Goal: Information Seeking & Learning: Learn about a topic

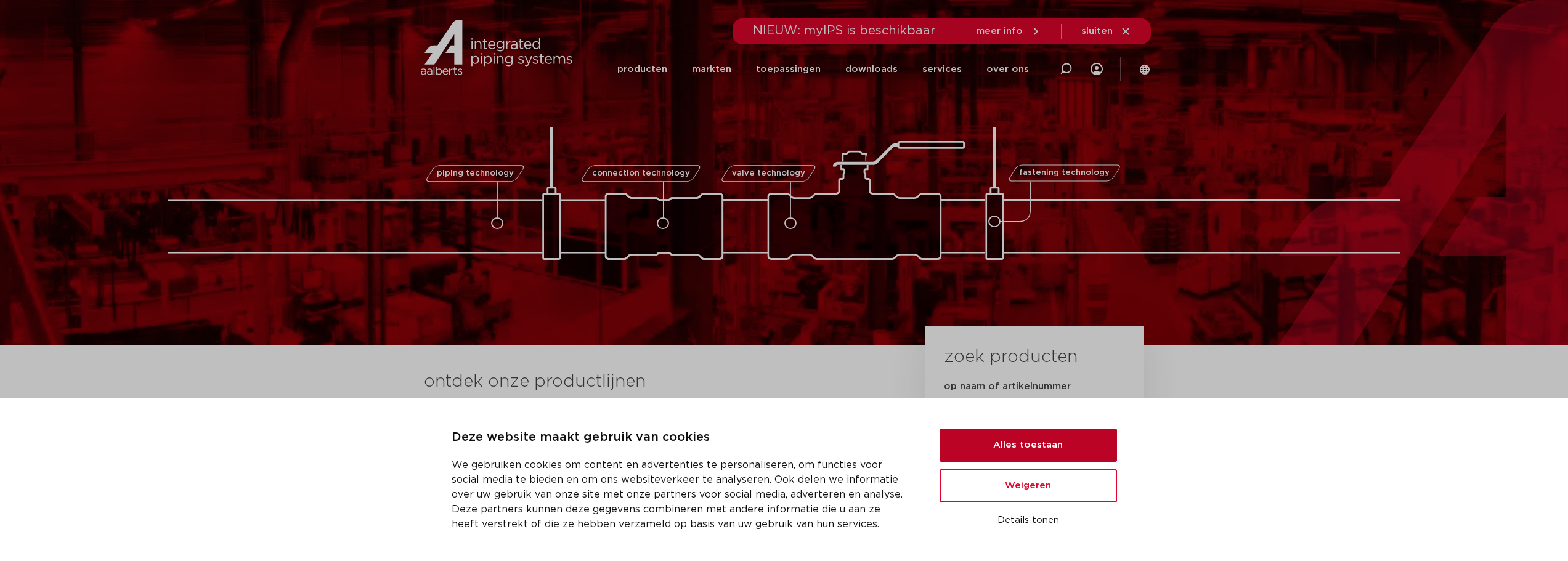
click at [852, 415] on button "Alles toestaan" at bounding box center [1028, 445] width 177 height 33
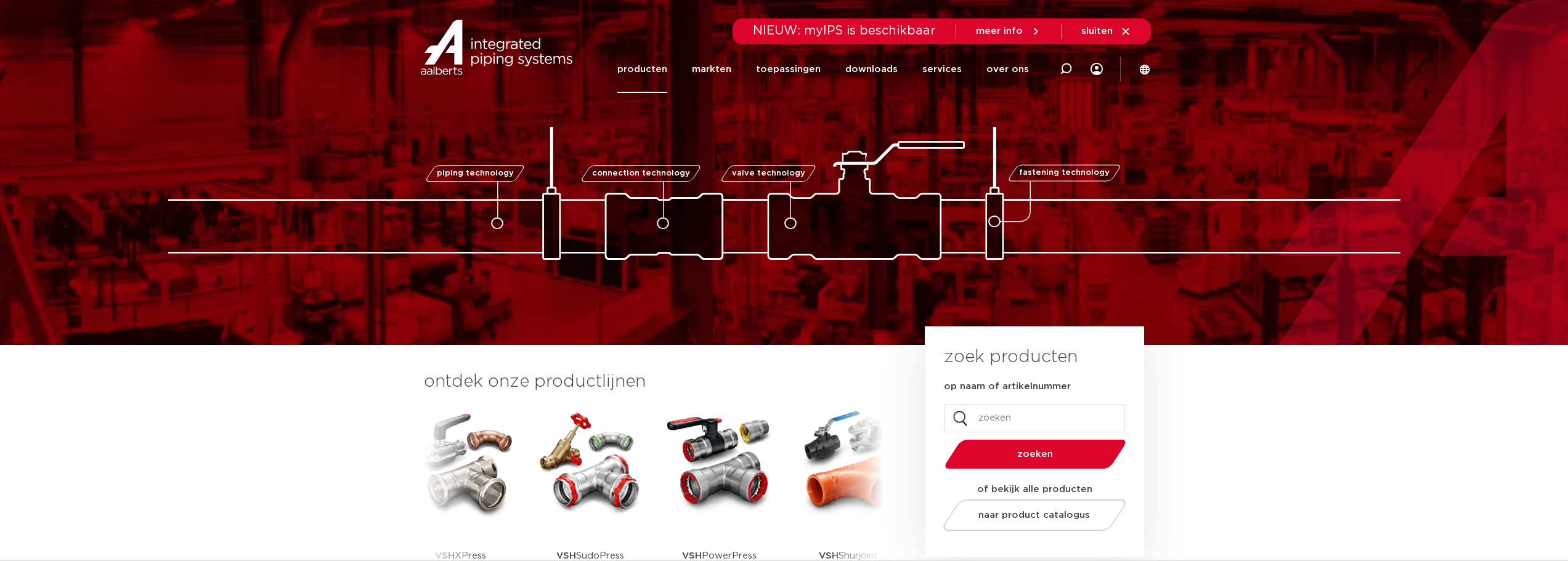
click at [658, 65] on link "producten" at bounding box center [641, 69] width 50 height 48
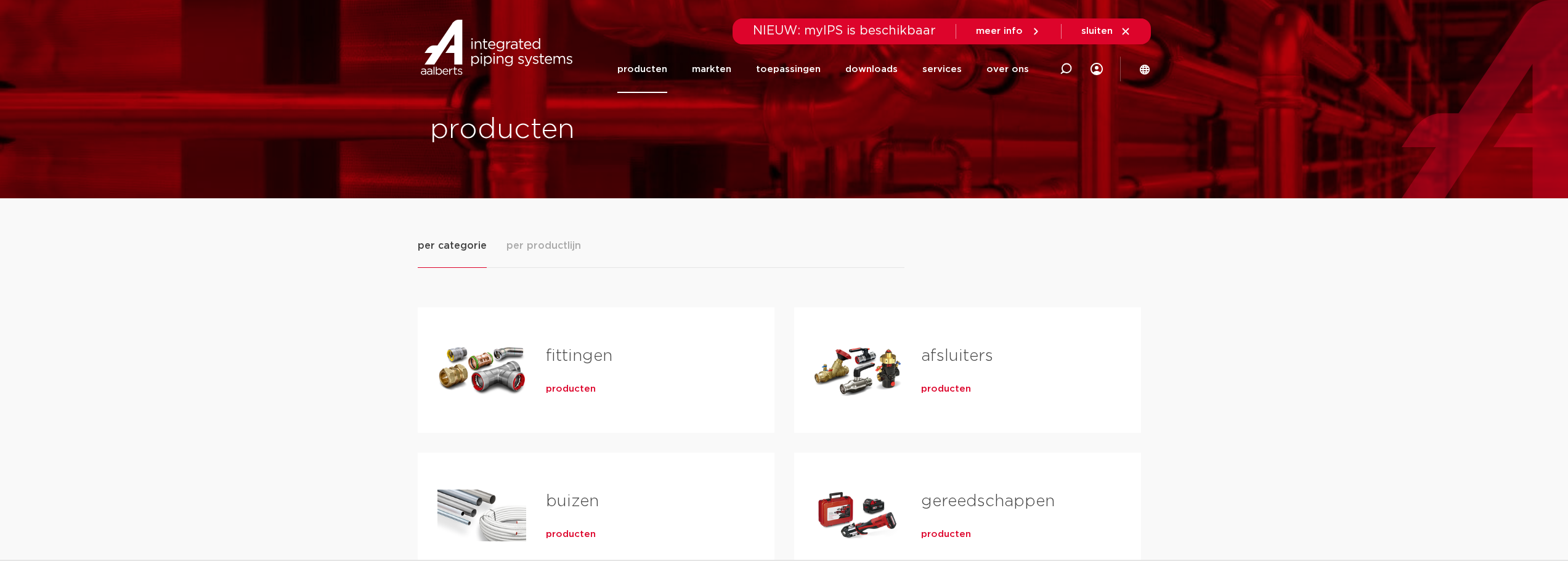
scroll to position [62, 0]
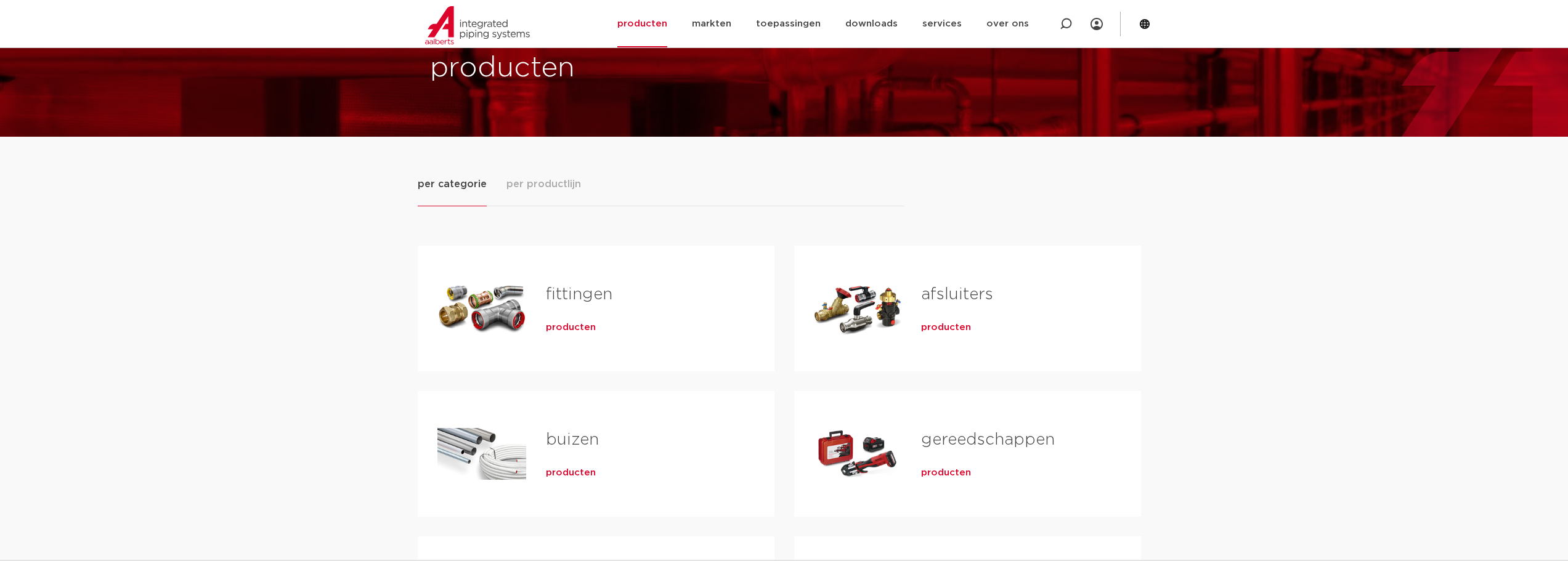
click at [581, 326] on span "producten" at bounding box center [570, 326] width 50 height 12
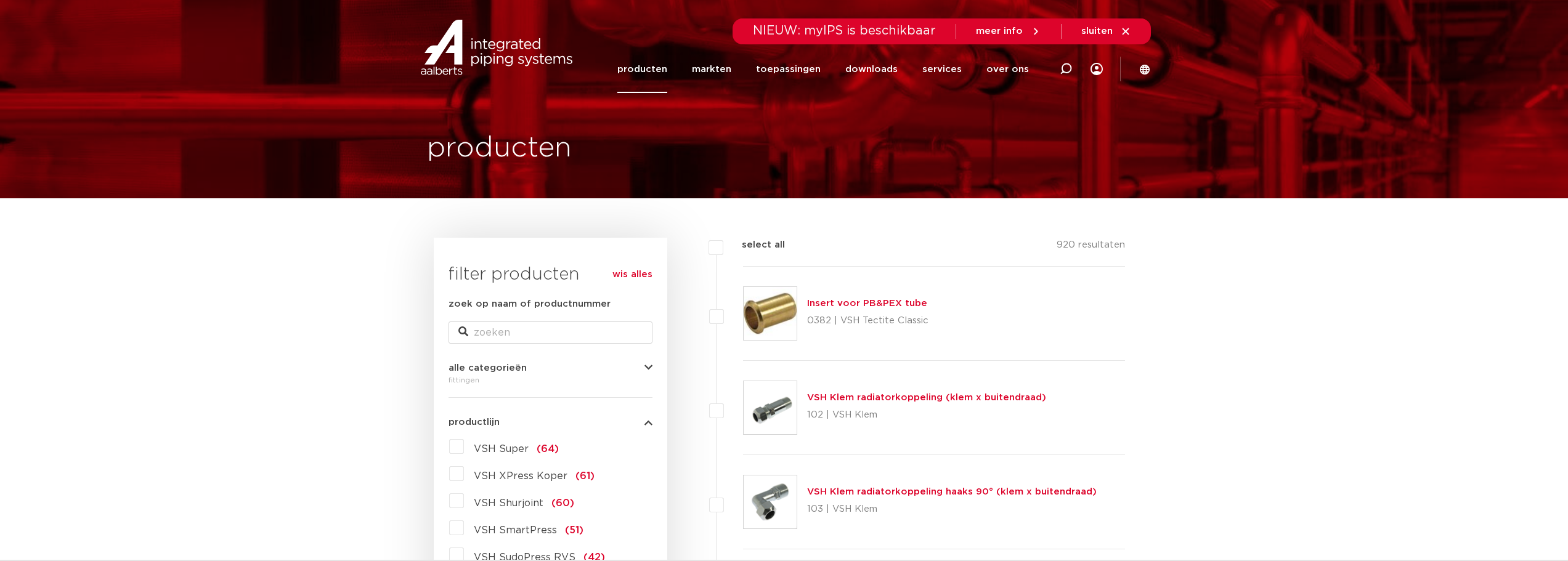
scroll to position [308, 0]
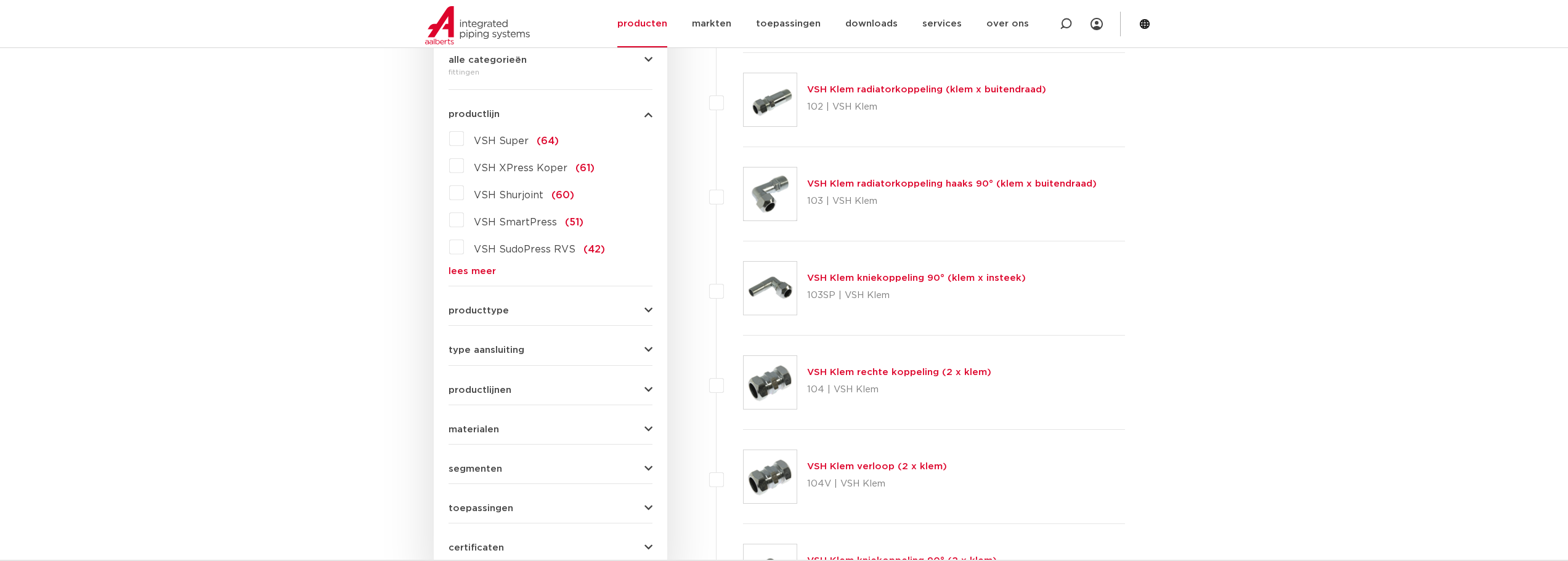
click at [464, 165] on label "VSH XPress Koper (61)" at bounding box center [529, 165] width 131 height 20
click at [0, 0] on input "VSH XPress Koper (61)" at bounding box center [0, 0] width 0 height 0
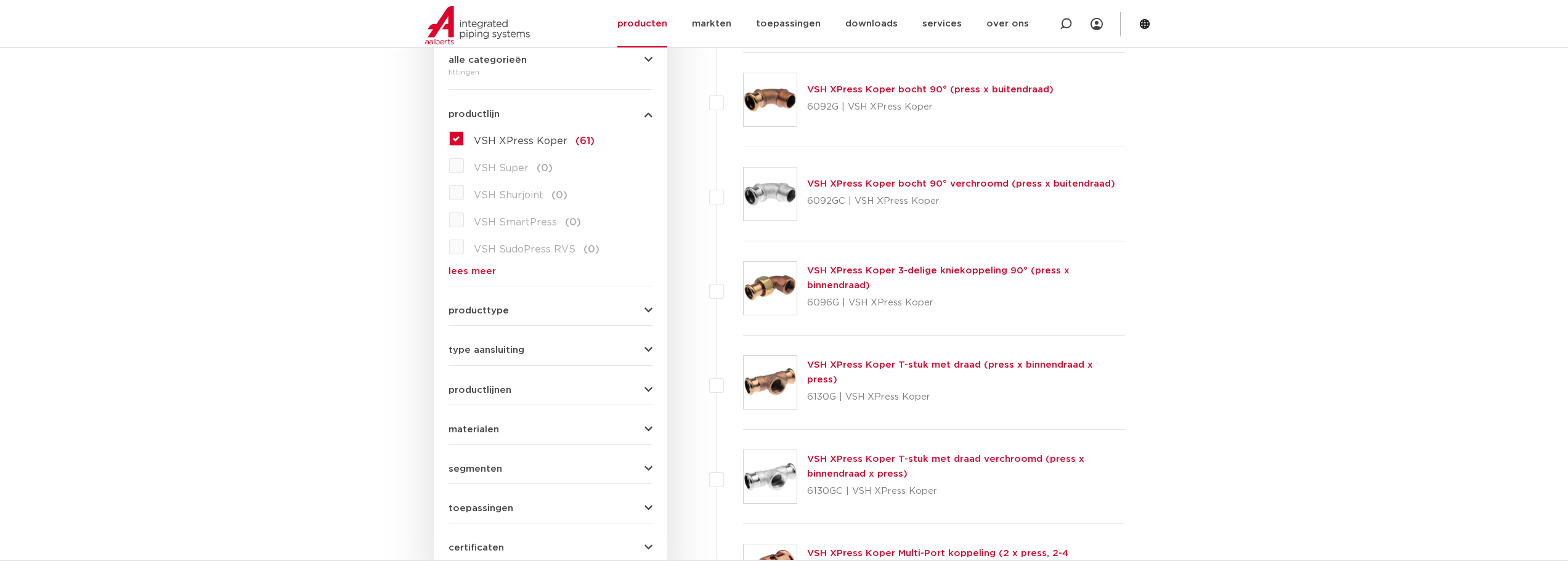
click at [464, 139] on label "VSH XPress Koper (61)" at bounding box center [529, 138] width 131 height 20
click at [0, 0] on input "VSH XPress Koper (61)" at bounding box center [0, 0] width 0 height 0
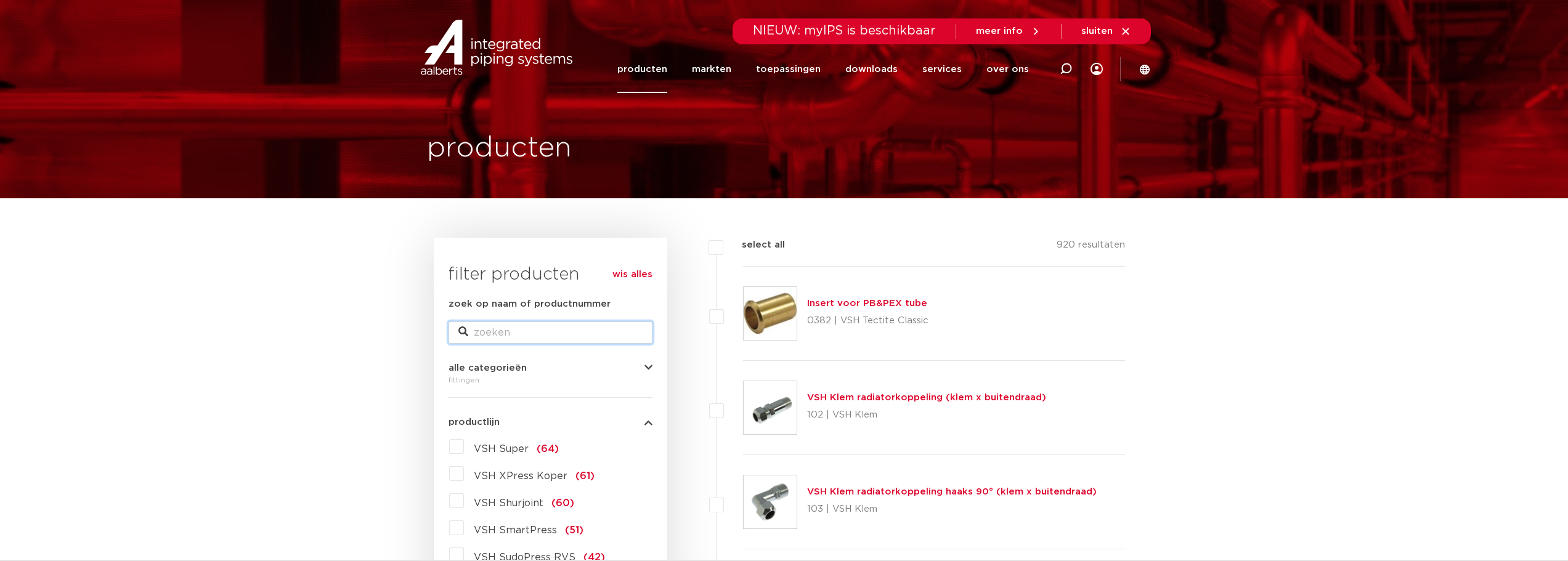
drag, startPoint x: 560, startPoint y: 328, endPoint x: 567, endPoint y: 328, distance: 7.0
click at [560, 328] on input "zoek op naam of productnummer" at bounding box center [550, 332] width 204 height 23
type input "knel"
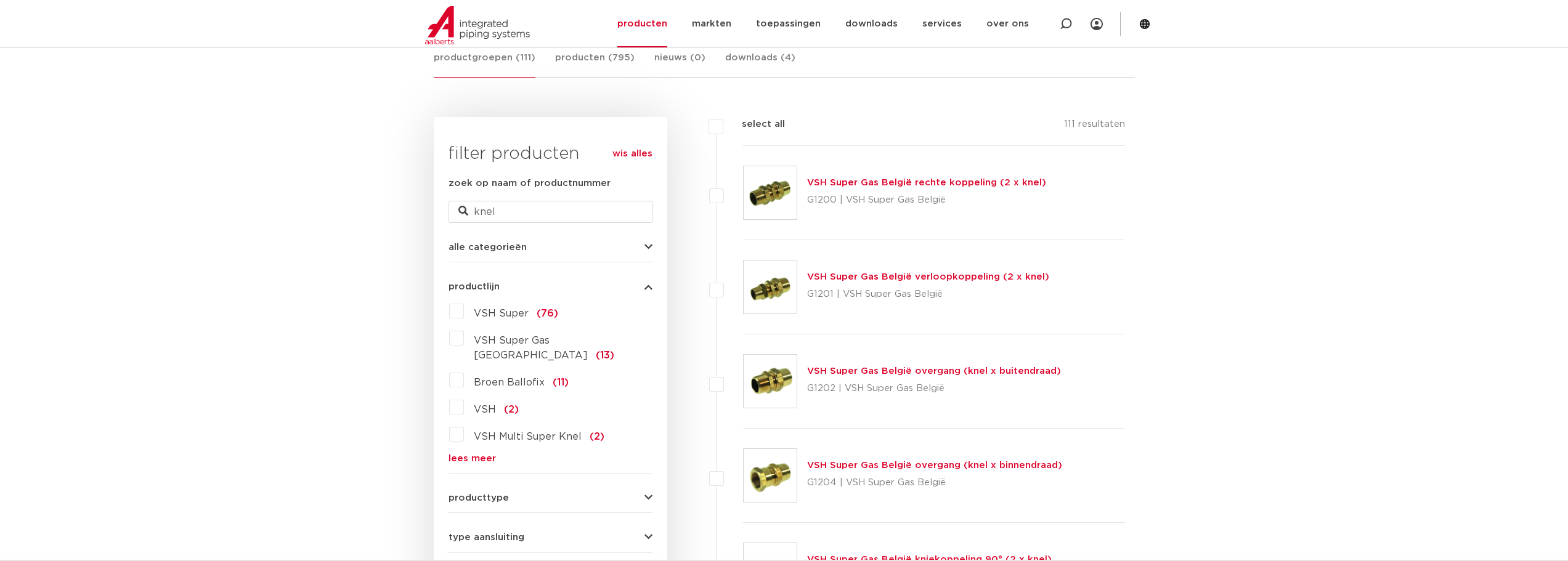
scroll to position [308, 0]
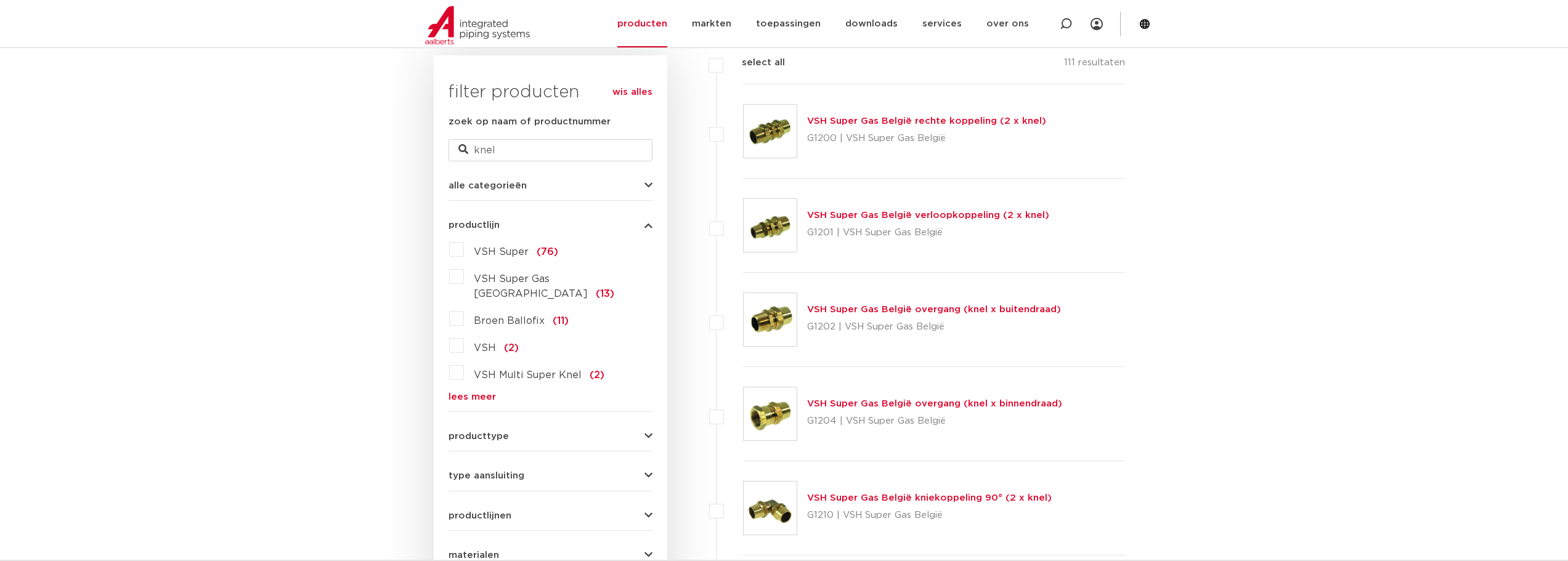
click at [464, 336] on label "VSH (2)" at bounding box center [491, 345] width 54 height 20
click at [0, 0] on input "VSH (2)" at bounding box center [0, 0] width 0 height 0
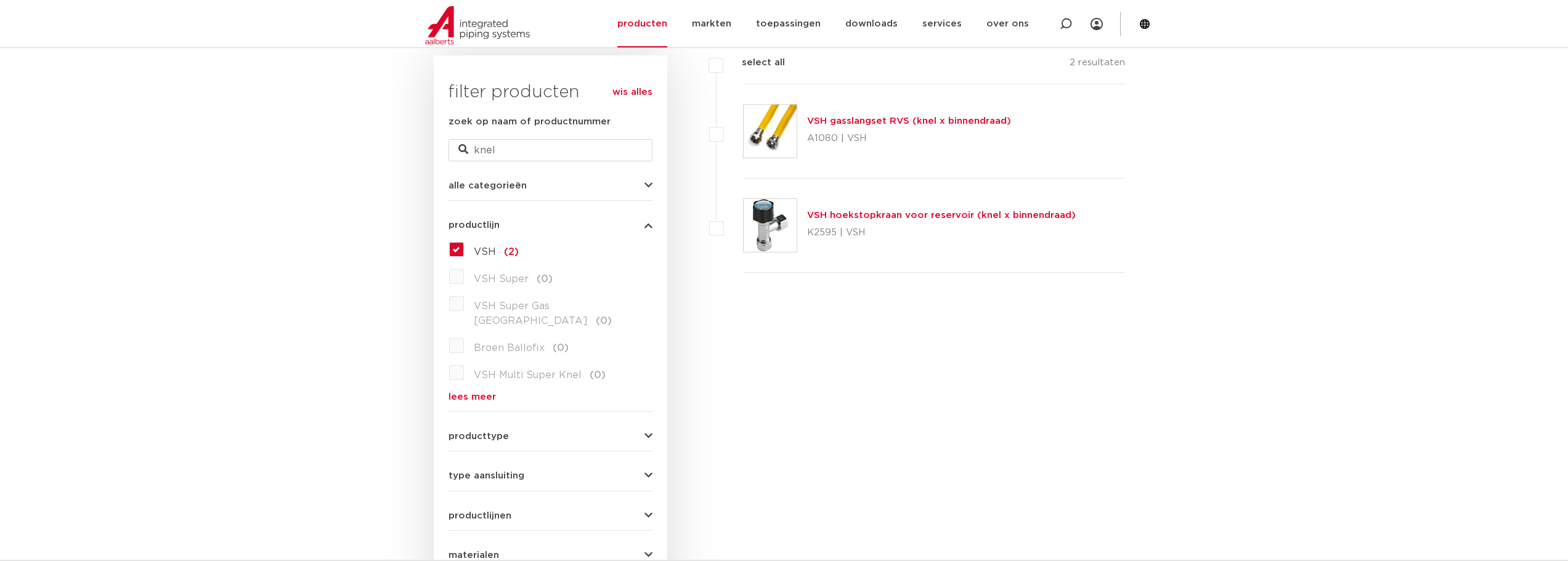
click at [464, 253] on label "VSH (2)" at bounding box center [491, 249] width 54 height 20
click at [0, 0] on input "VSH (2)" at bounding box center [0, 0] width 0 height 0
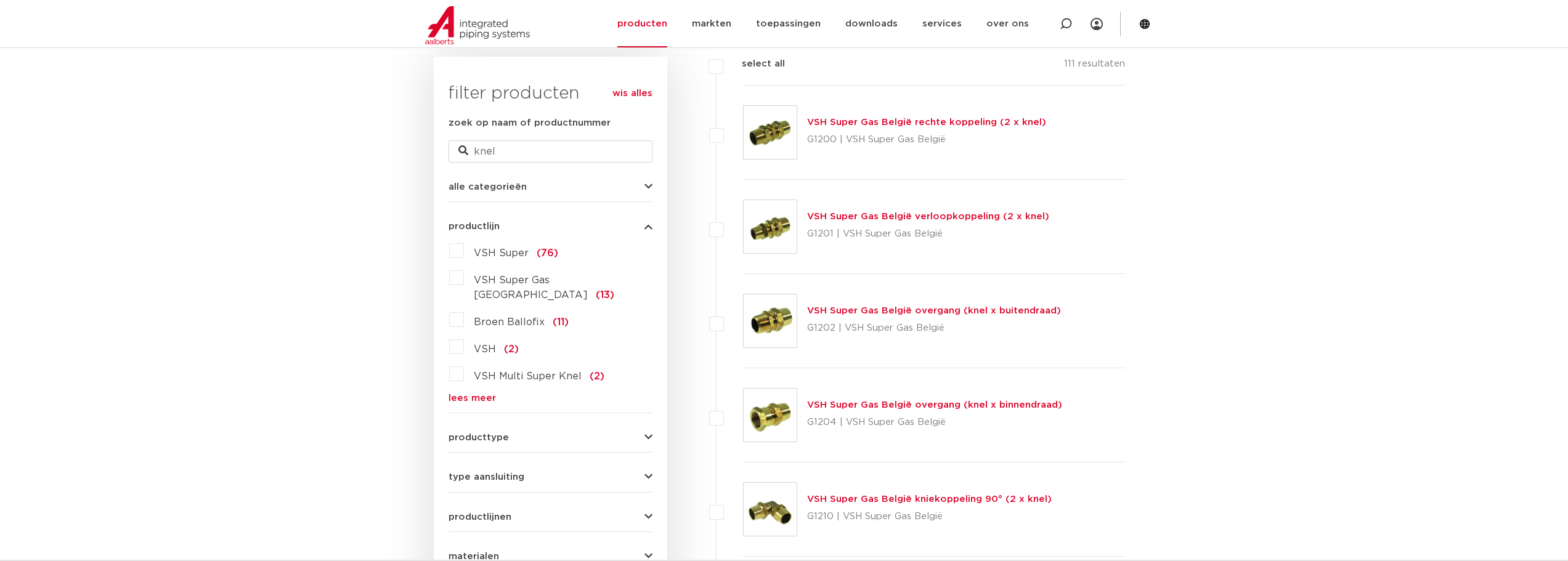
scroll to position [308, 0]
click at [464, 277] on label "VSH Super Gas België (13)" at bounding box center [558, 283] width 189 height 35
click at [0, 0] on input "VSH Super Gas België (13)" at bounding box center [0, 0] width 0 height 0
click at [514, 251] on span "VSH Super Gas [GEOGRAPHIC_DATA]" at bounding box center [530, 259] width 114 height 24
click at [0, 0] on input "VSH Super Gas België (13)" at bounding box center [0, 0] width 0 height 0
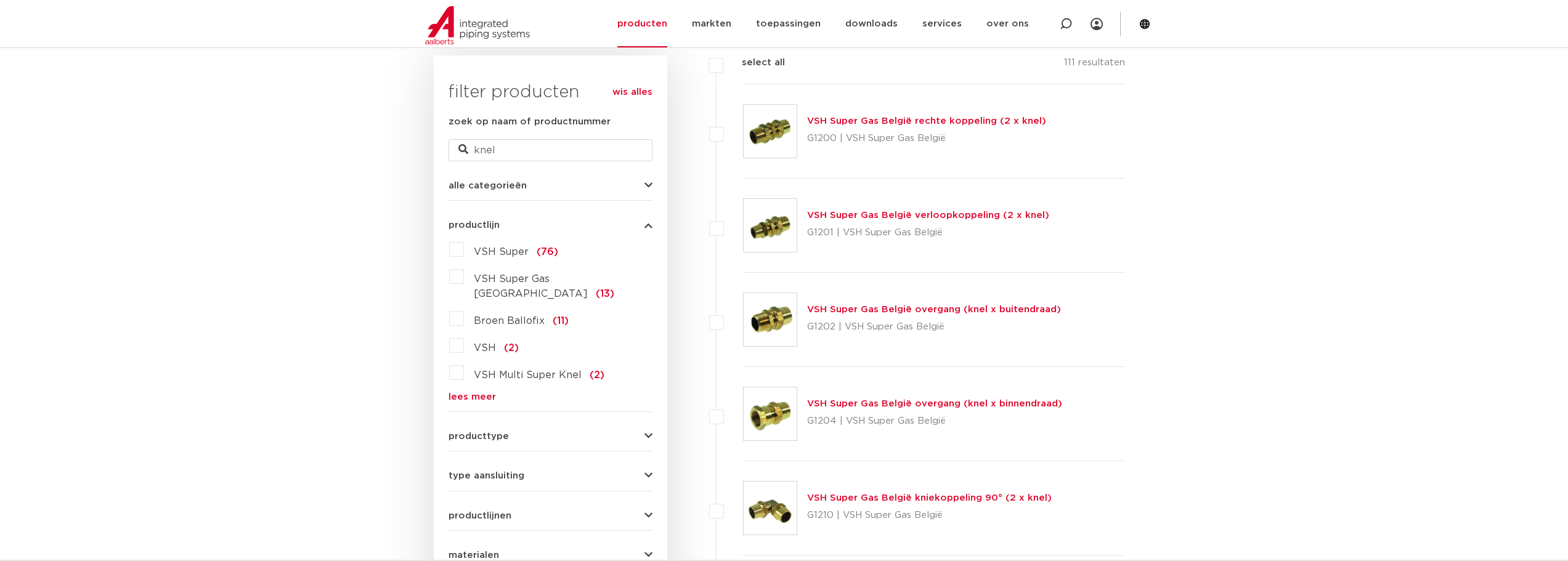
click at [500, 253] on span "VSH Super" at bounding box center [501, 251] width 54 height 9
click at [0, 0] on input "VSH Super (76)" at bounding box center [0, 0] width 0 height 0
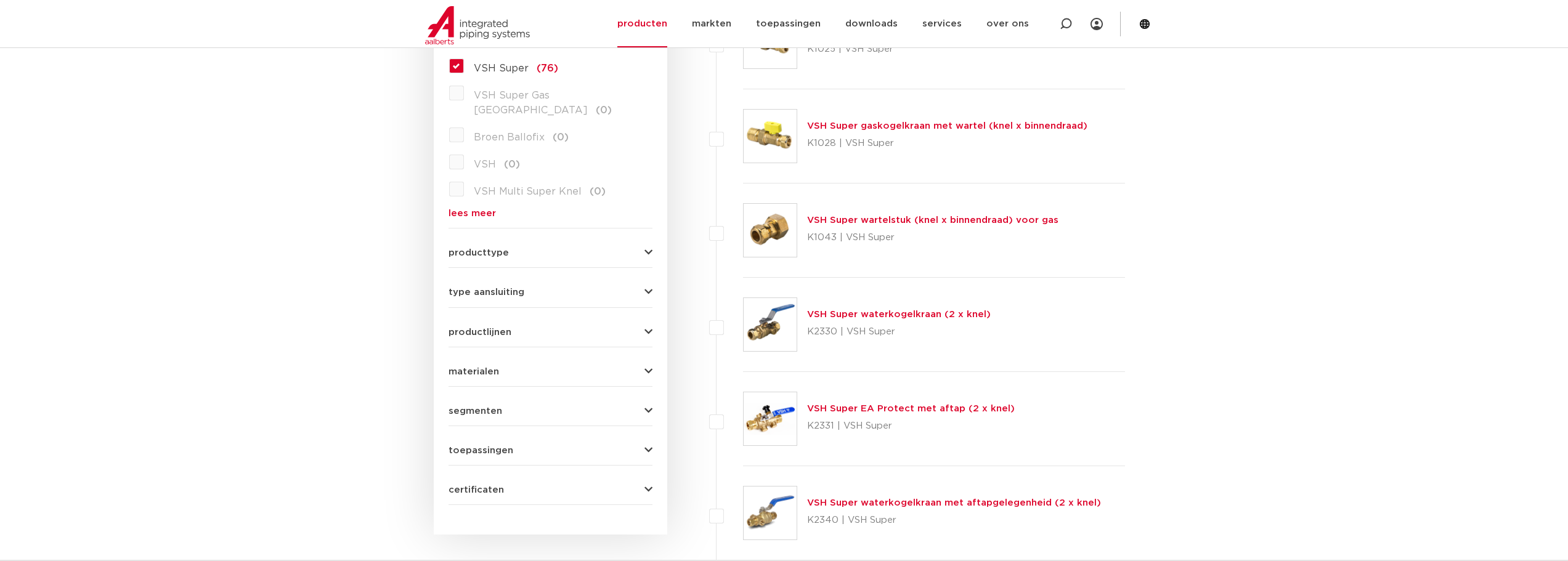
scroll to position [493, 0]
click at [850, 219] on link "VSH Super wartelstuk (knel x binnendraad) voor gas" at bounding box center [933, 219] width 252 height 9
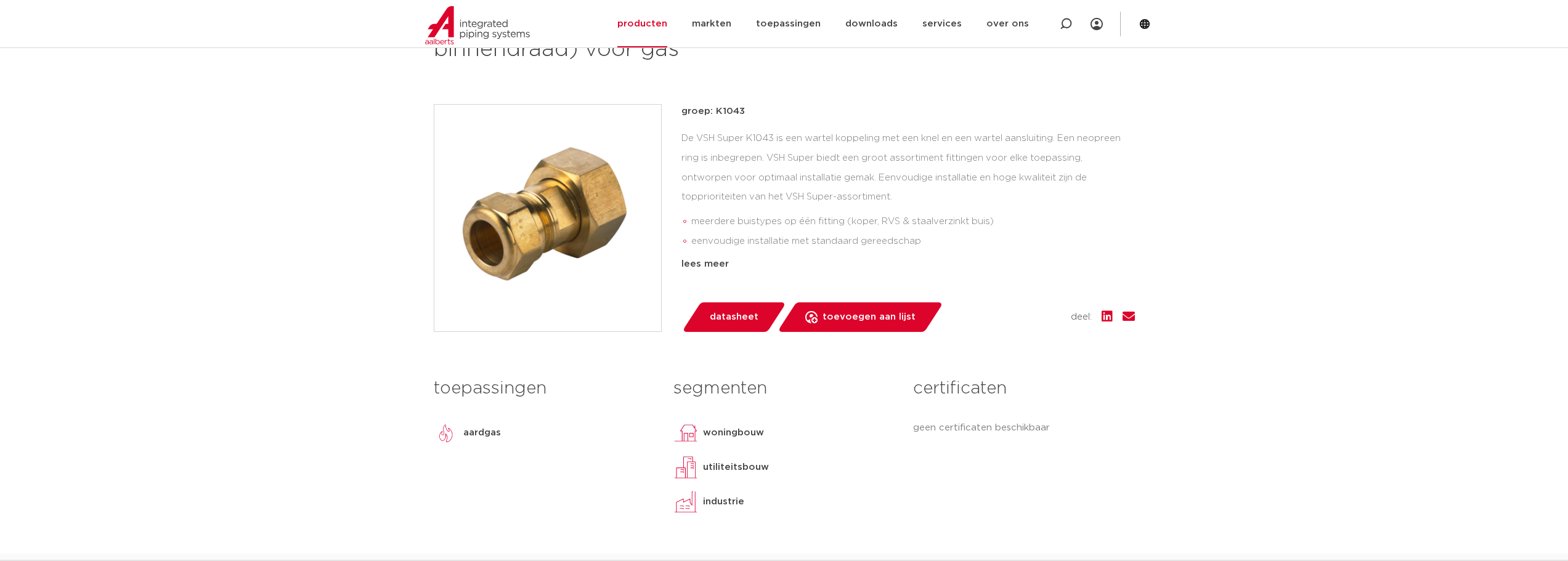
scroll to position [308, 0]
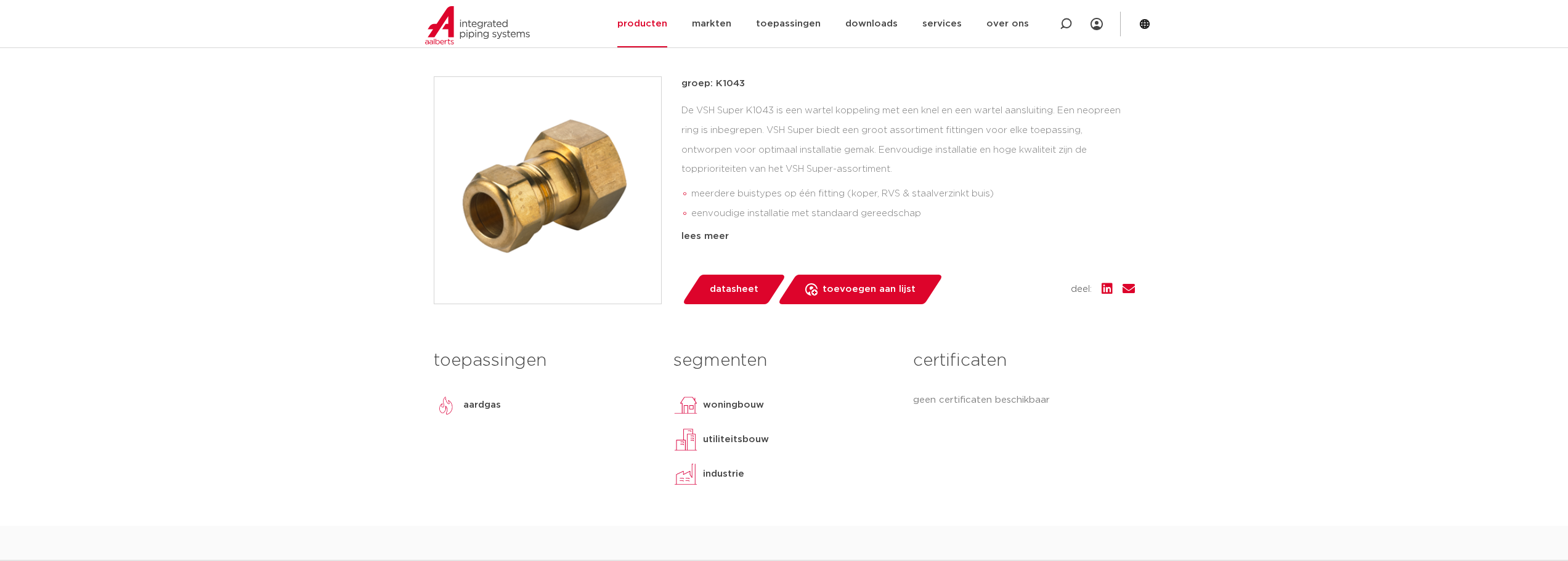
click at [733, 291] on span "datasheet" at bounding box center [734, 289] width 49 height 20
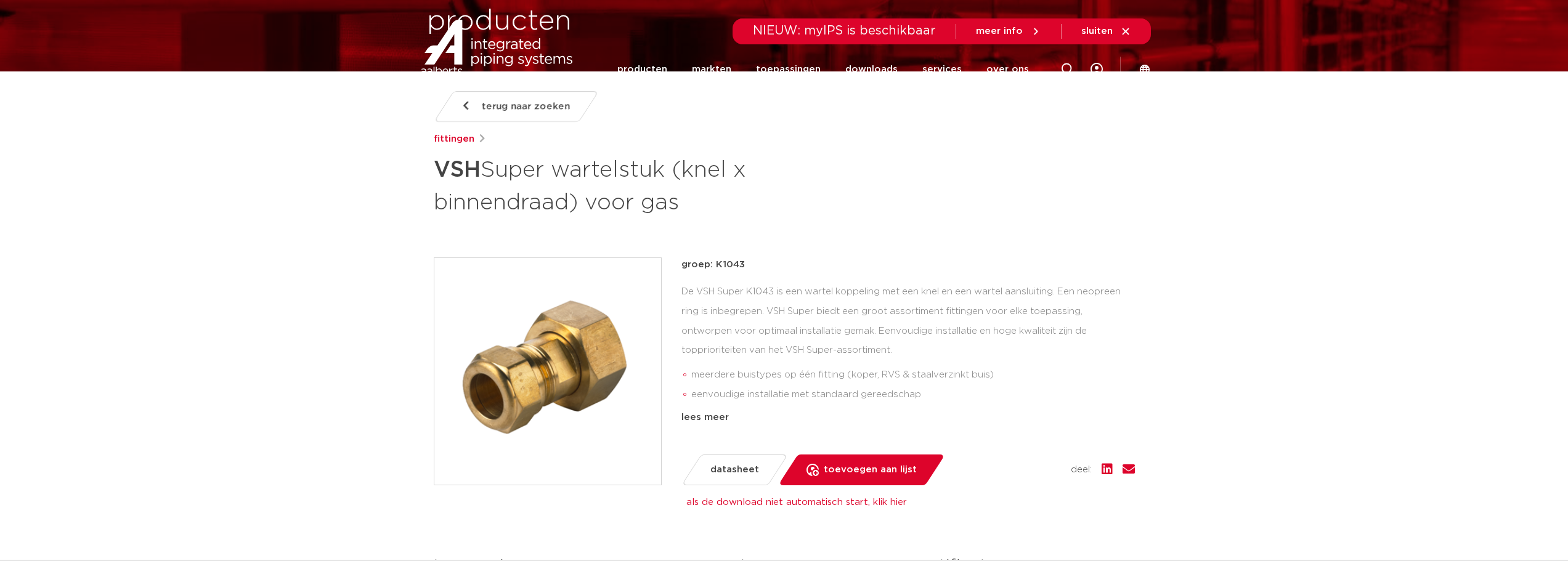
scroll to position [0, 0]
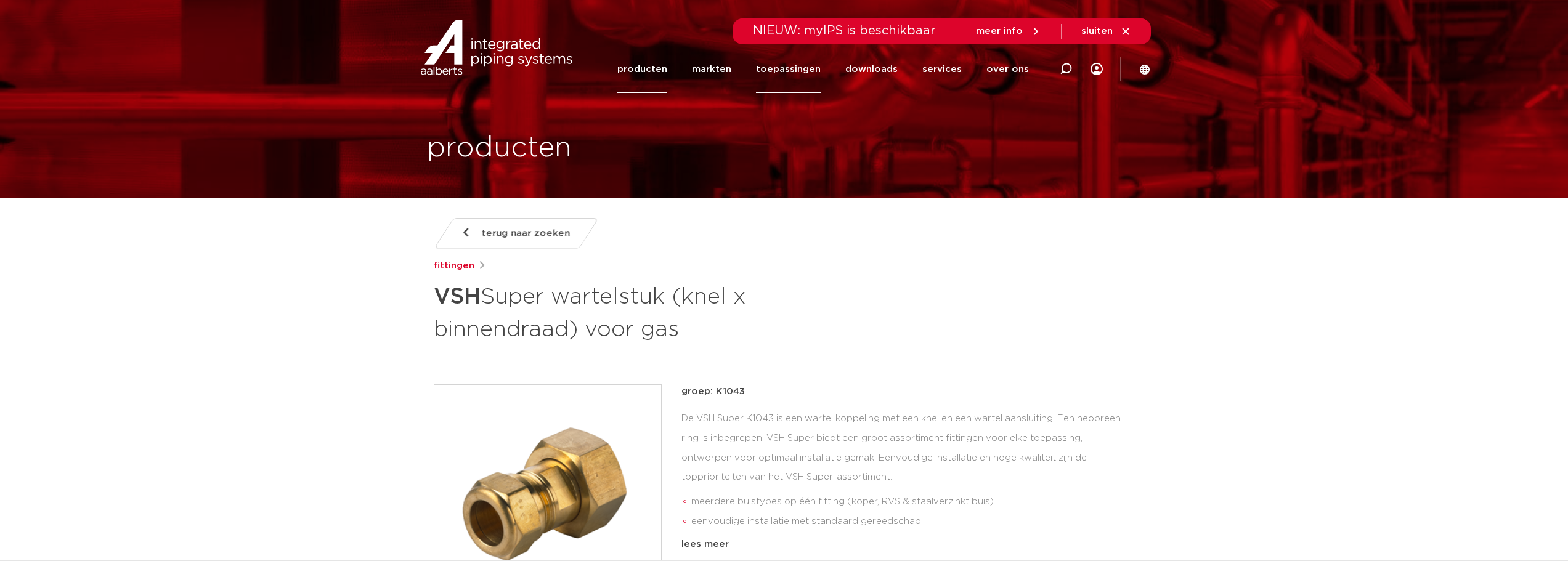
click at [791, 66] on link "toepassingen" at bounding box center [788, 69] width 65 height 48
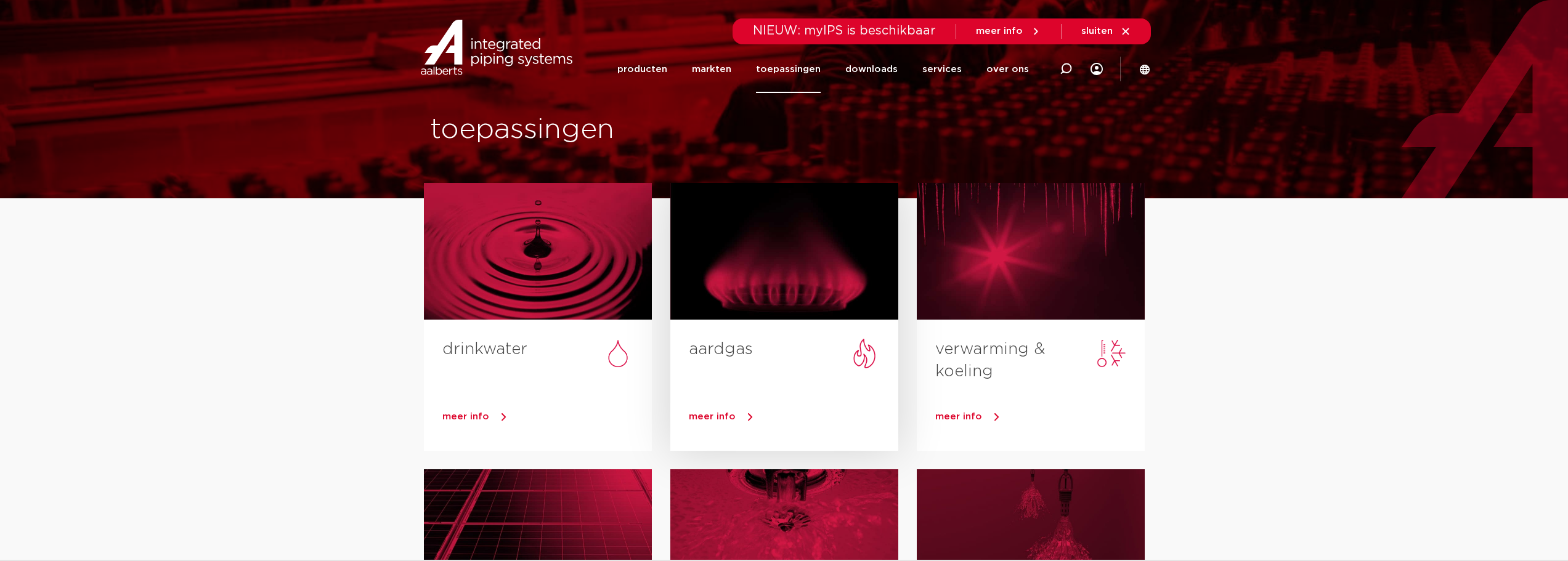
click at [761, 312] on div at bounding box center [784, 251] width 228 height 137
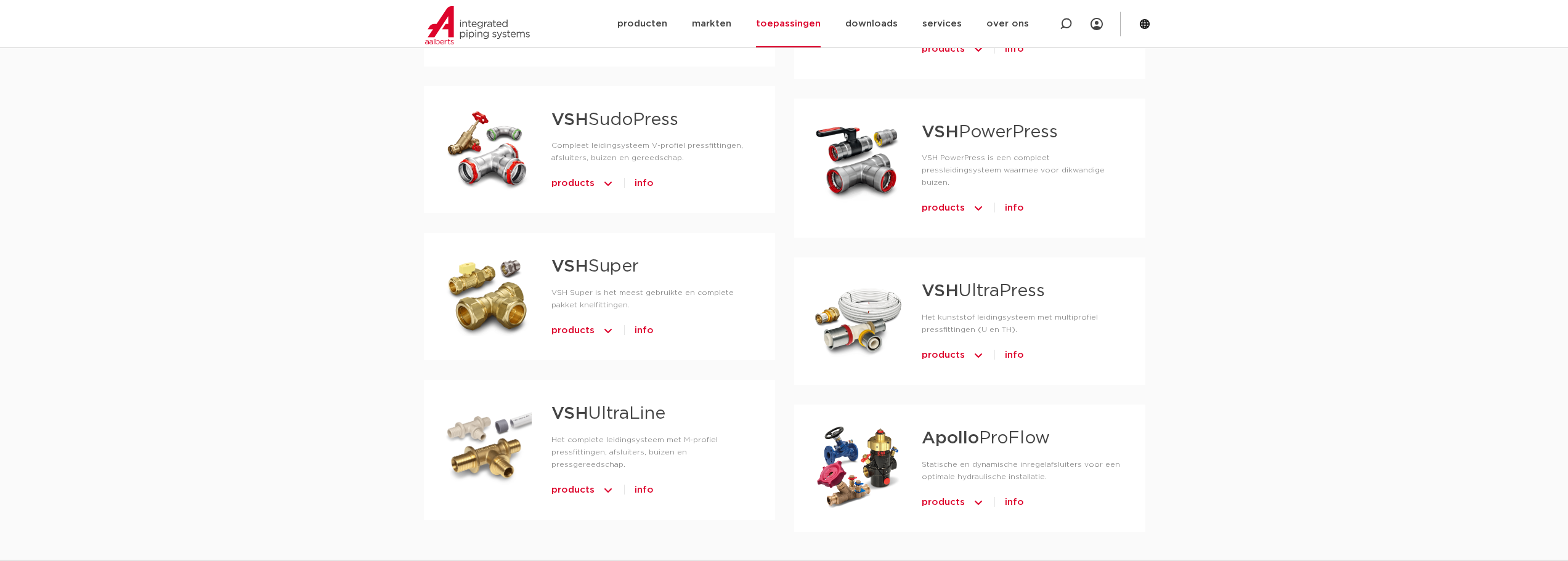
scroll to position [738, 0]
click at [640, 326] on span "info" at bounding box center [644, 329] width 19 height 20
